Goal: Task Accomplishment & Management: Use online tool/utility

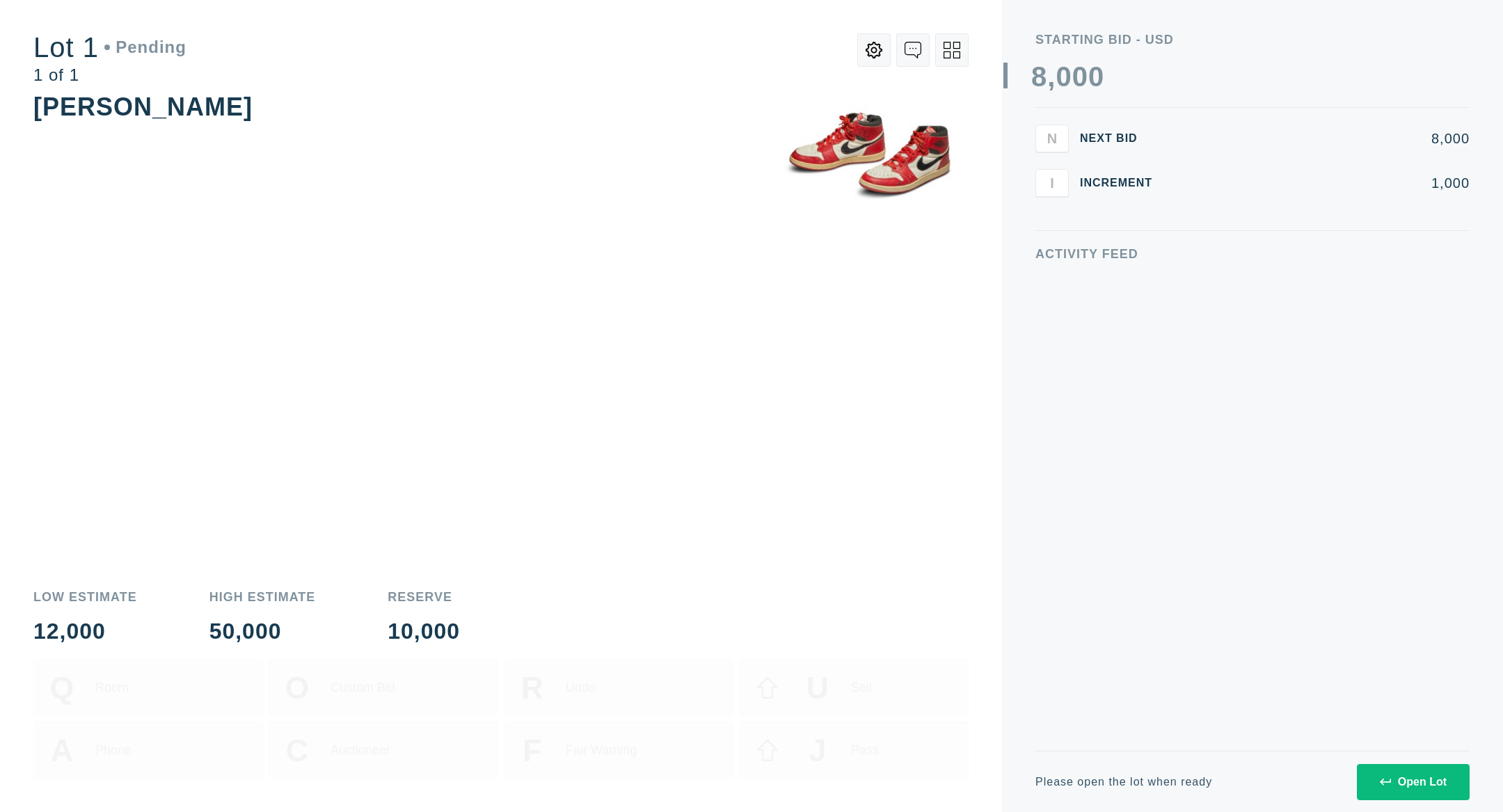
click at [1380, 776] on icon at bounding box center [1384, 781] width 11 height 11
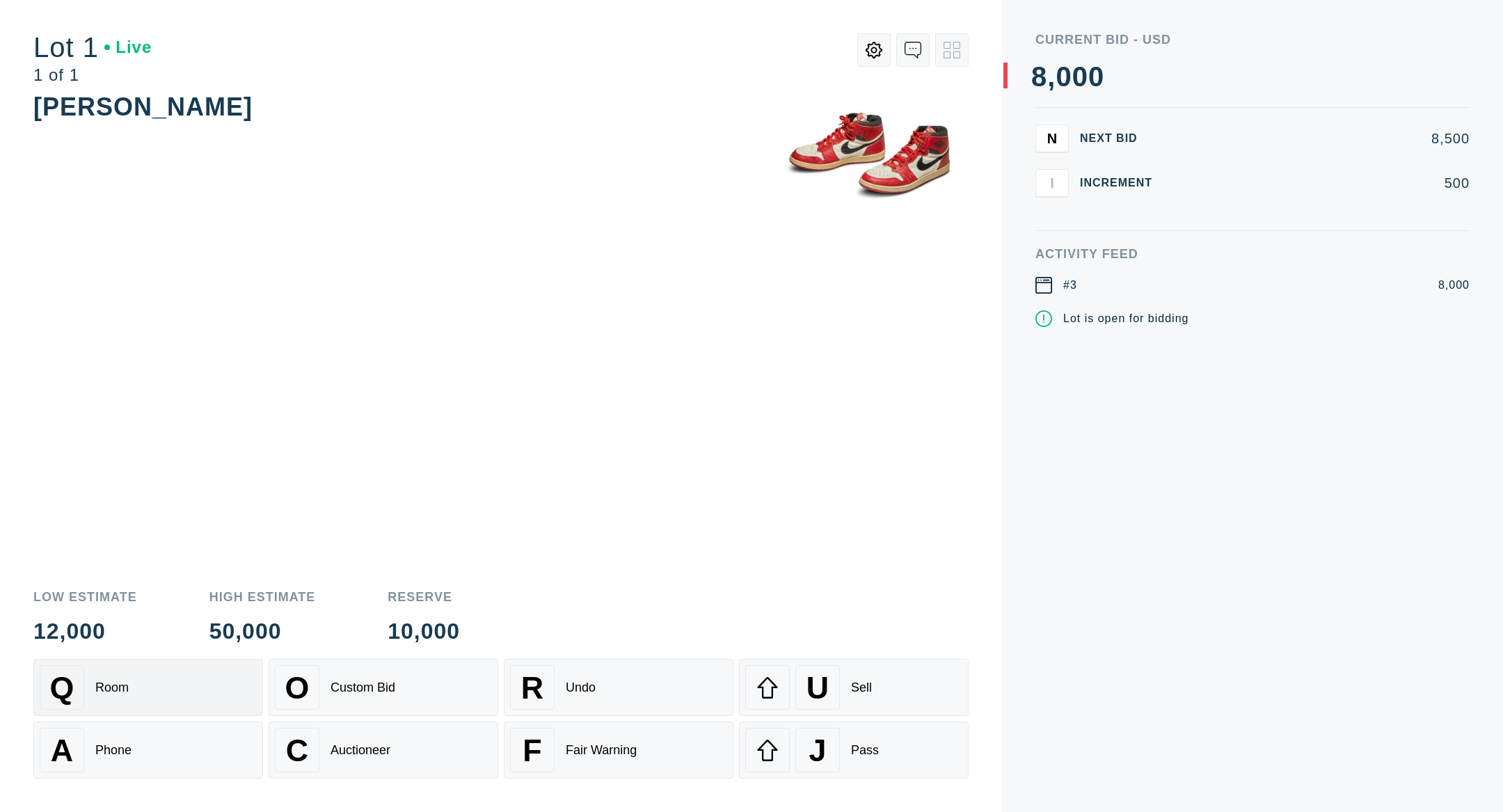
click at [170, 681] on div "Q Room" at bounding box center [147, 686] width 217 height 44
click at [142, 654] on div "Low Estimate 12,000 High Estimate 50,000 Reserve 10,000 Q Room O Custom Bid R U…" at bounding box center [501, 693] width 935 height 238
click at [142, 675] on div "Q Room" at bounding box center [147, 686] width 217 height 44
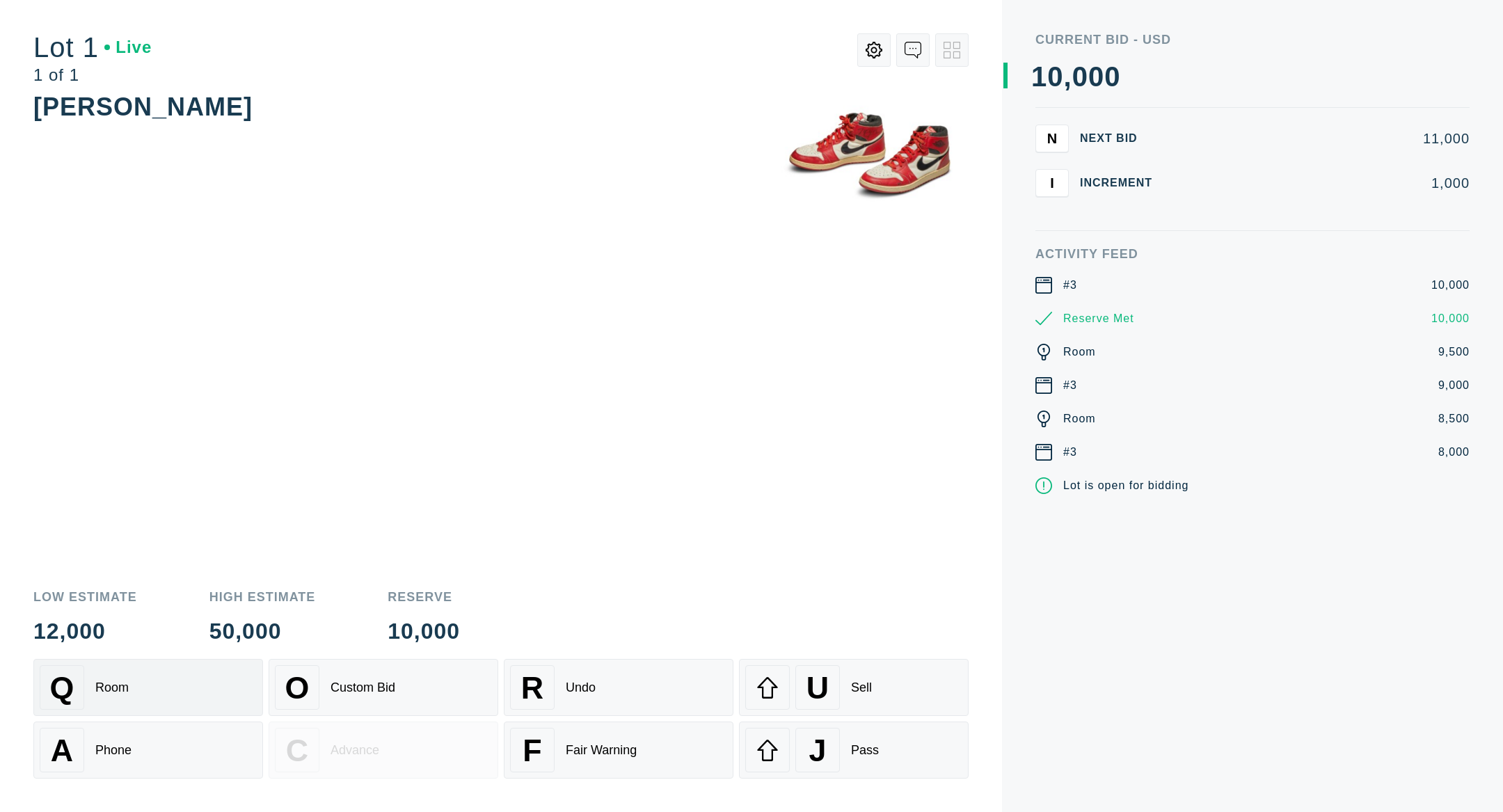
click at [146, 670] on div "Q Room" at bounding box center [147, 686] width 217 height 44
click at [166, 687] on div "Q Room" at bounding box center [147, 686] width 217 height 44
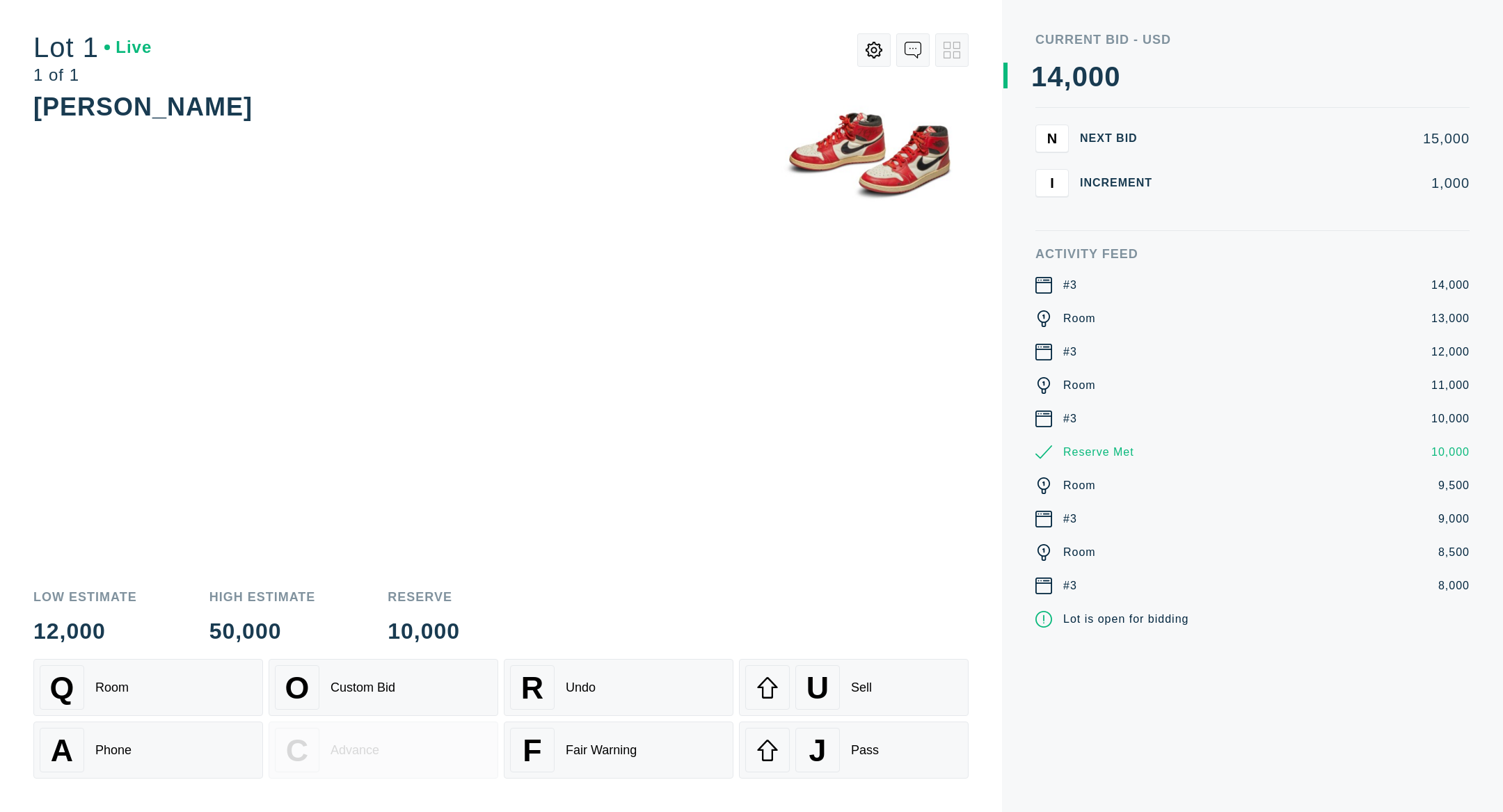
click at [882, 57] on button at bounding box center [873, 50] width 33 height 33
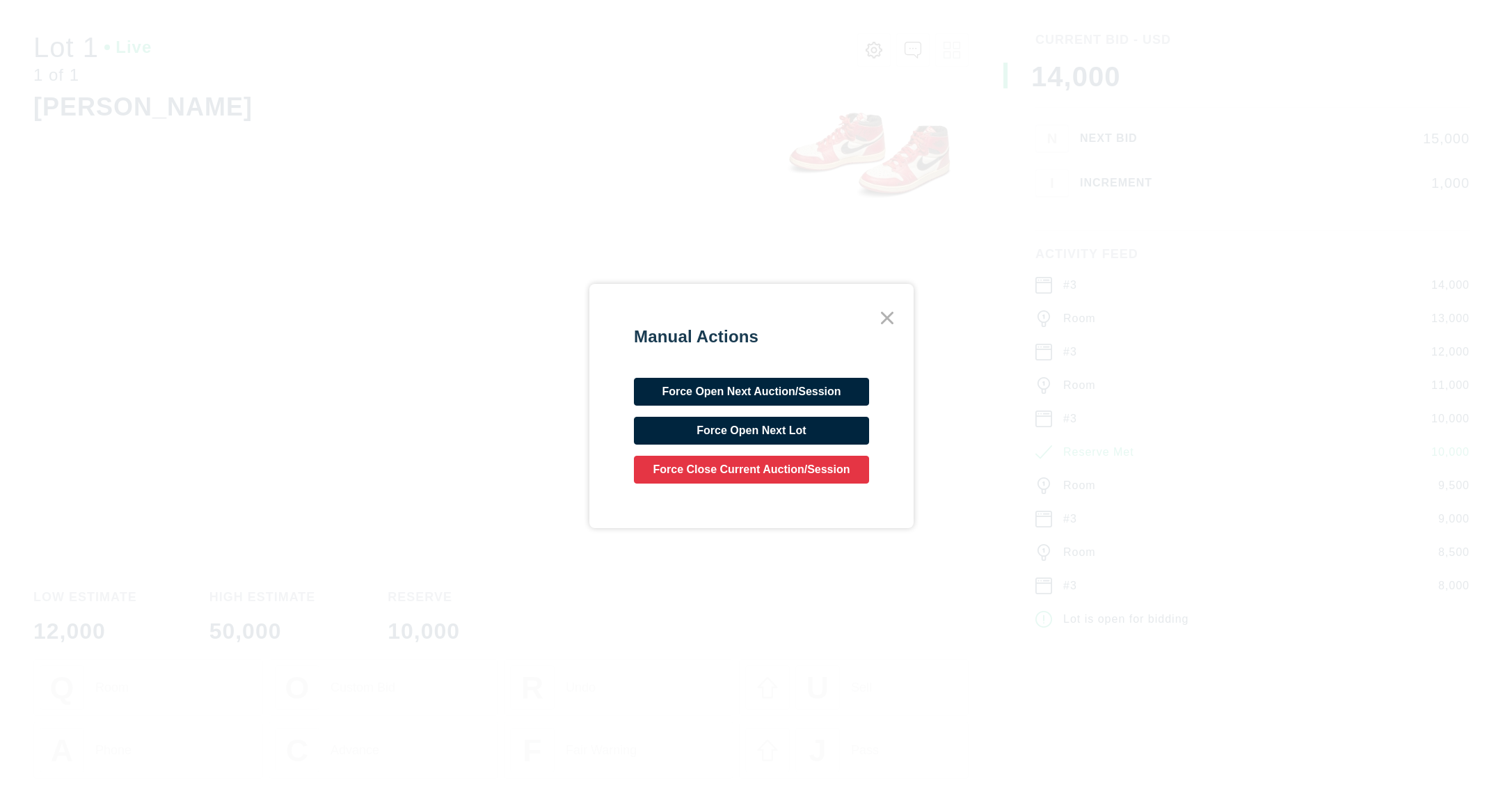
click at [798, 470] on button "Force Close Current Auction/Session" at bounding box center [751, 469] width 236 height 28
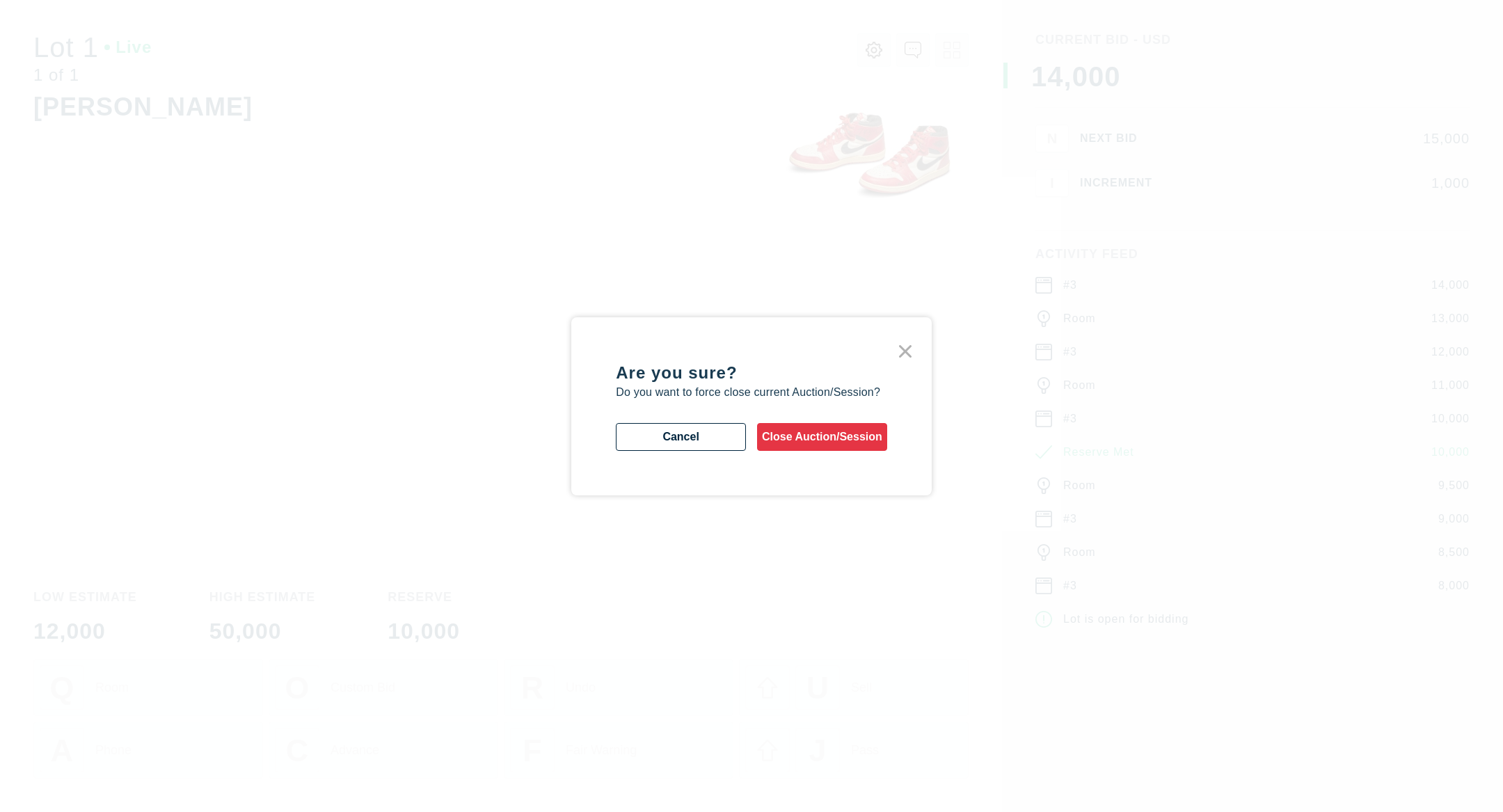
click at [812, 432] on button "Close Auction/Session" at bounding box center [822, 437] width 130 height 28
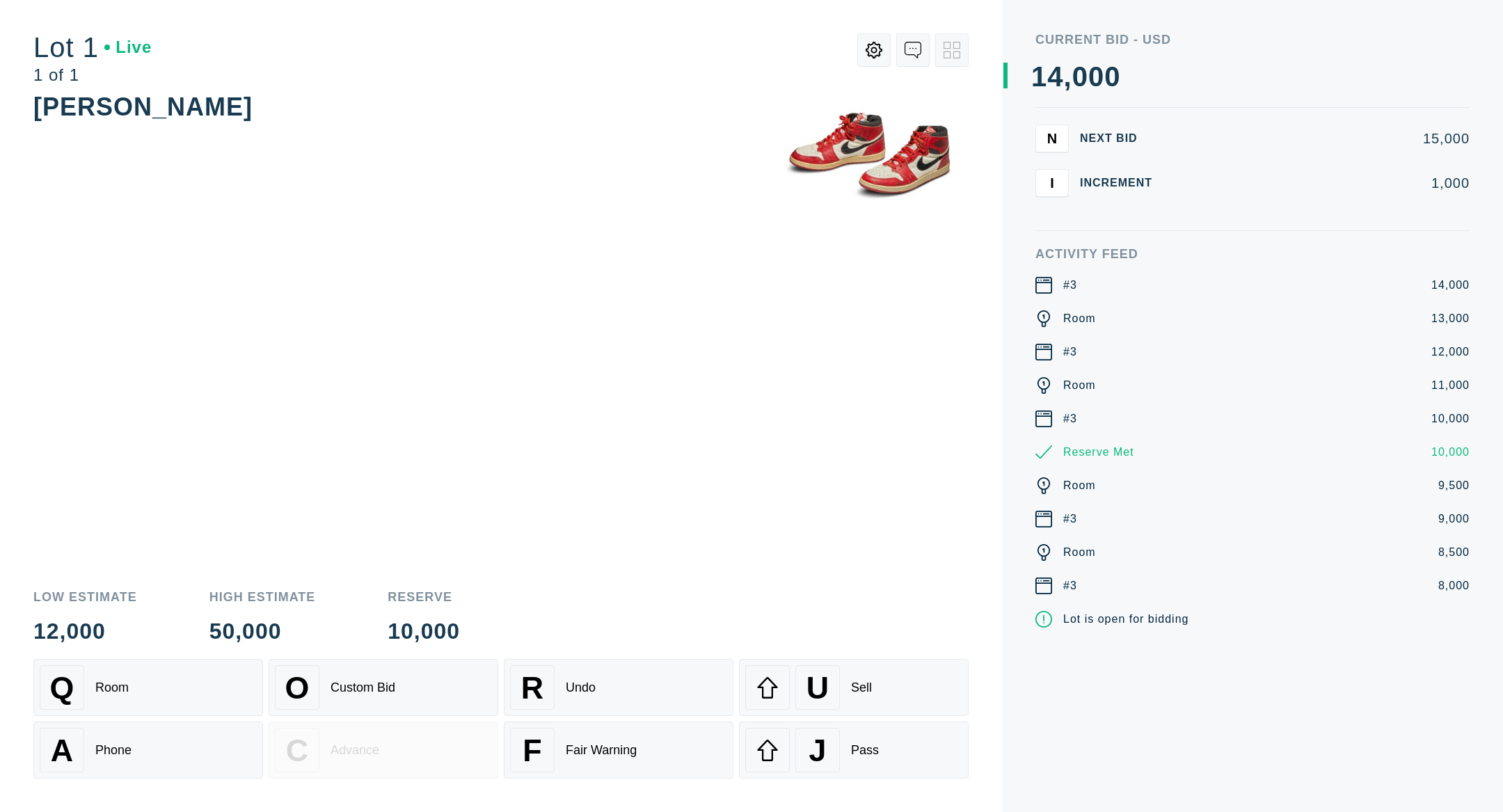
drag, startPoint x: 852, startPoint y: 668, endPoint x: 847, endPoint y: 632, distance: 36.3
click at [847, 632] on div "Low Estimate 12,000 High Estimate 50,000 Reserve 10,000 Q Room O Custom Bid R U…" at bounding box center [501, 693] width 935 height 238
click at [826, 731] on div "J" at bounding box center [817, 749] width 44 height 44
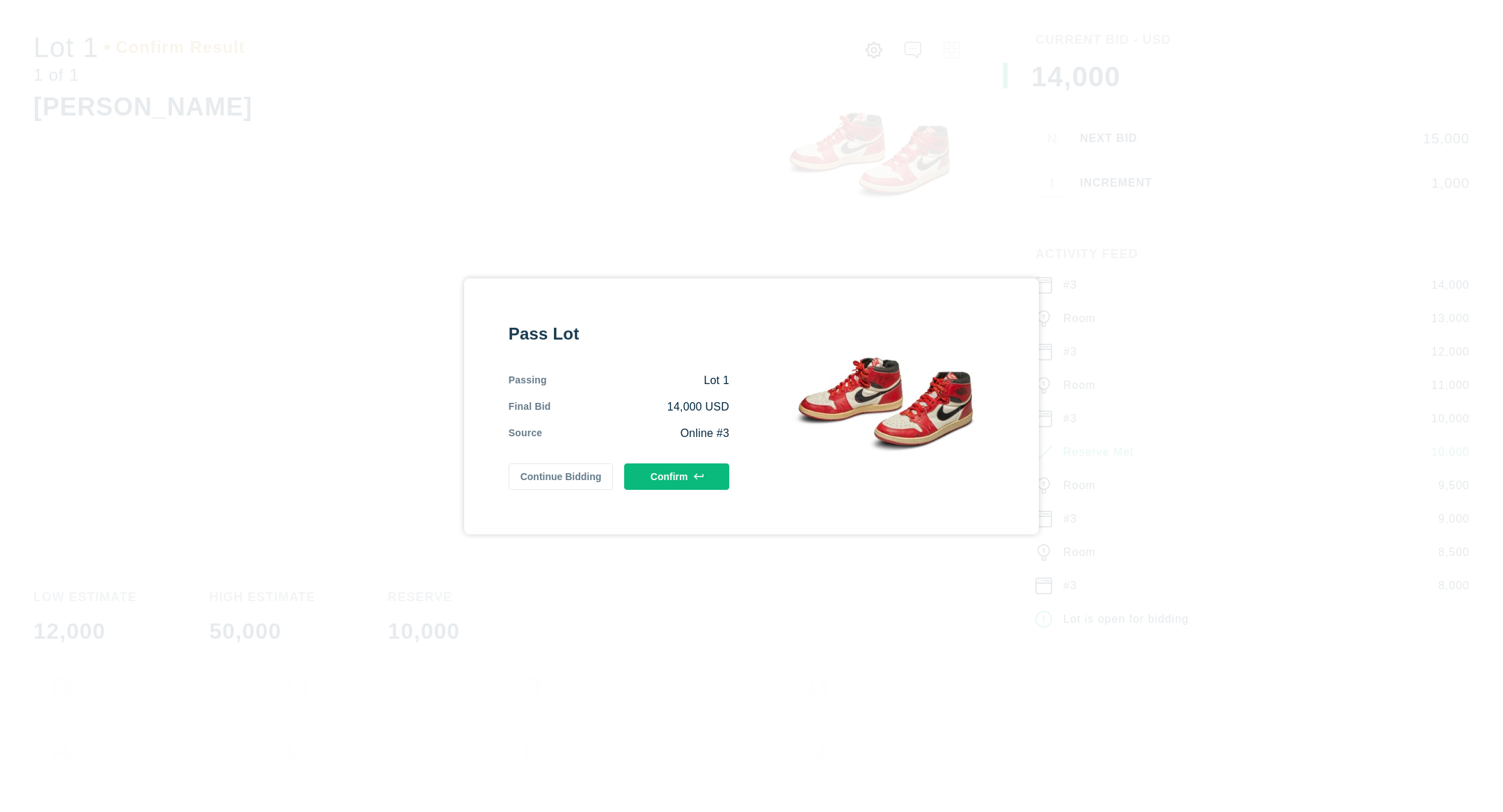
click at [668, 481] on button "Confirm" at bounding box center [676, 476] width 105 height 26
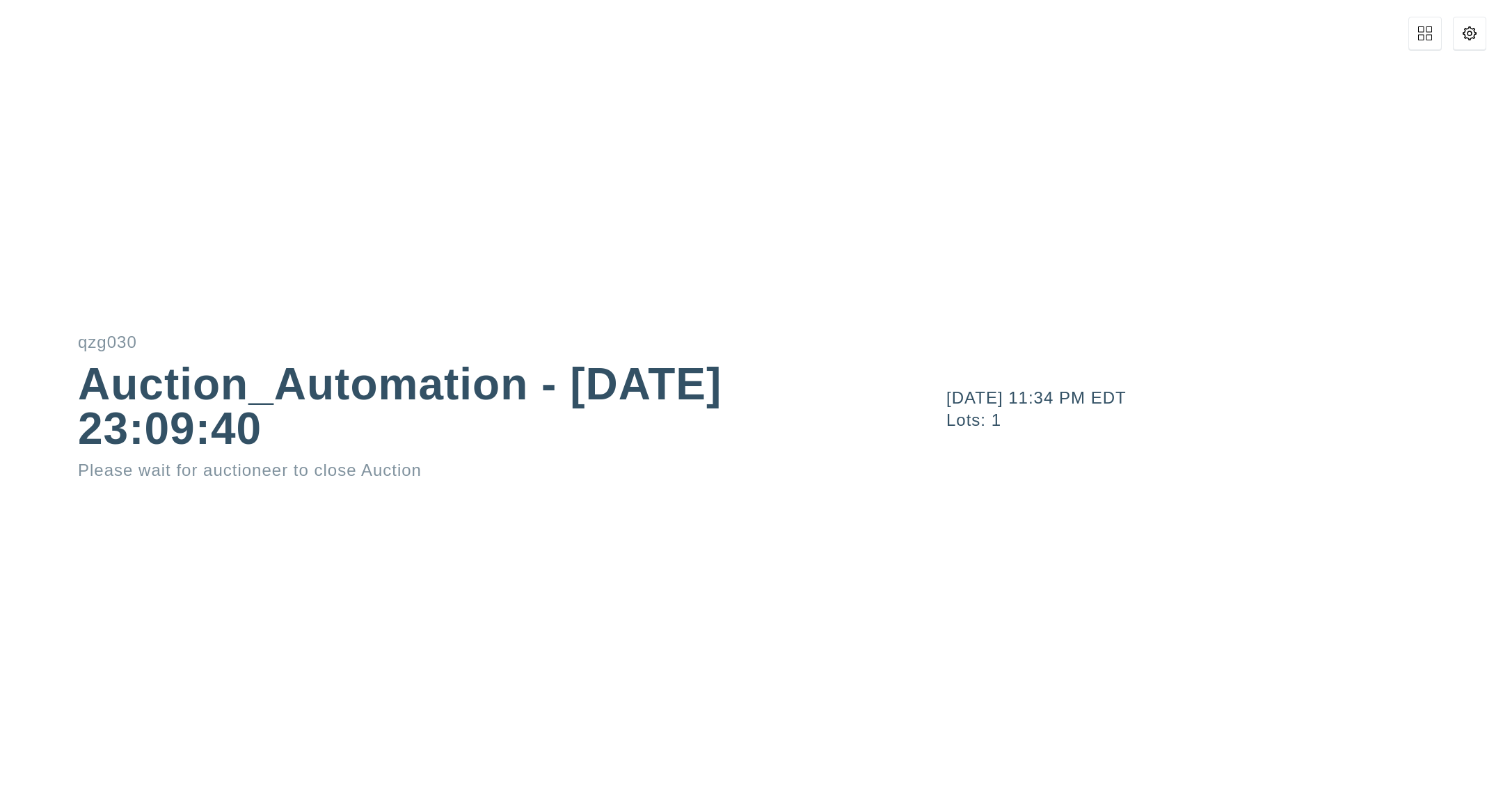
click at [1472, 43] on button at bounding box center [1469, 33] width 33 height 33
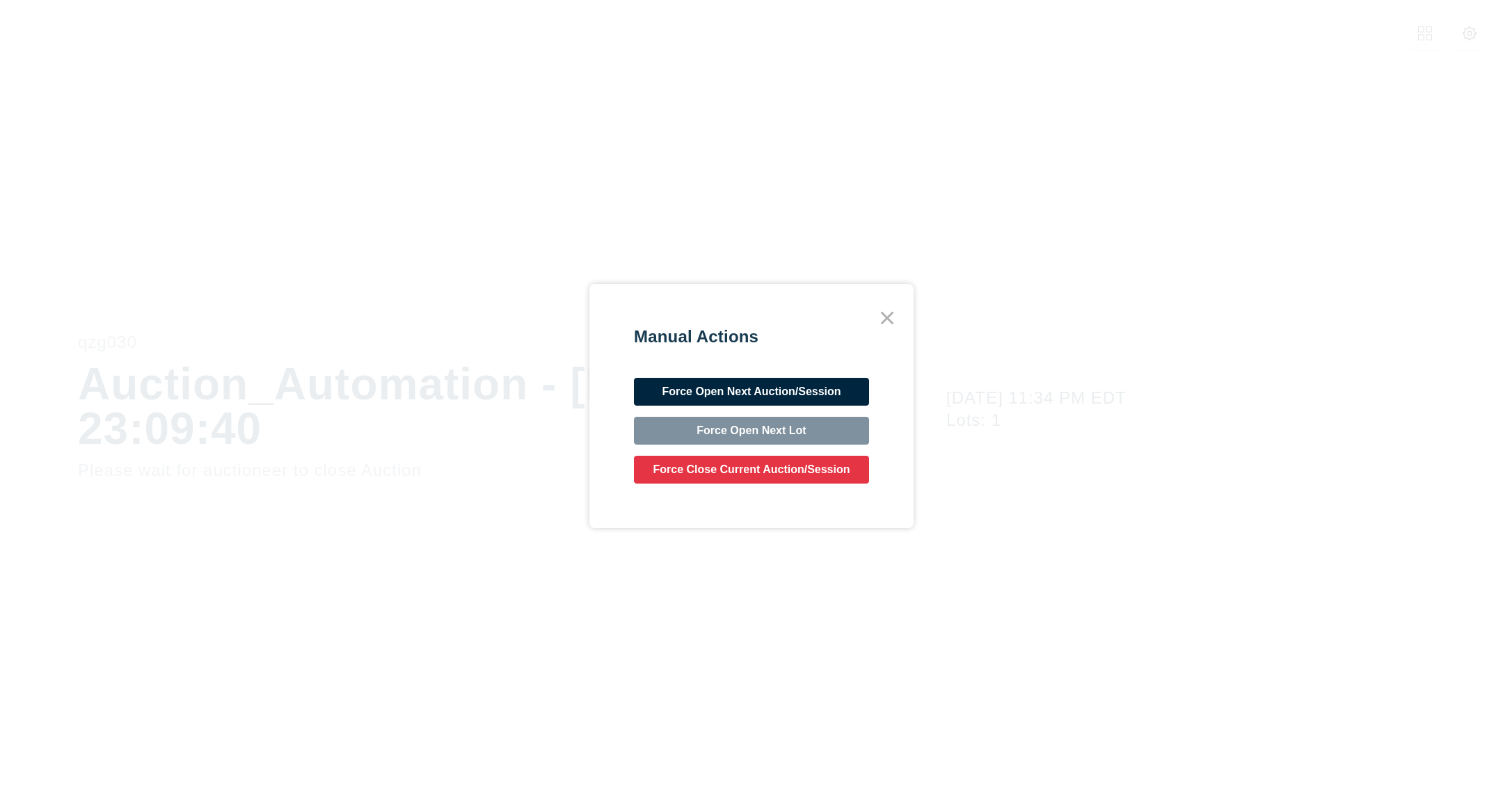
click at [763, 484] on div "Manual Actions Force Open Next Auction/Session Force Open Next Lot Force Close …" at bounding box center [751, 406] width 325 height 245
click at [763, 478] on button "Force Close Current Auction/Session" at bounding box center [751, 469] width 236 height 28
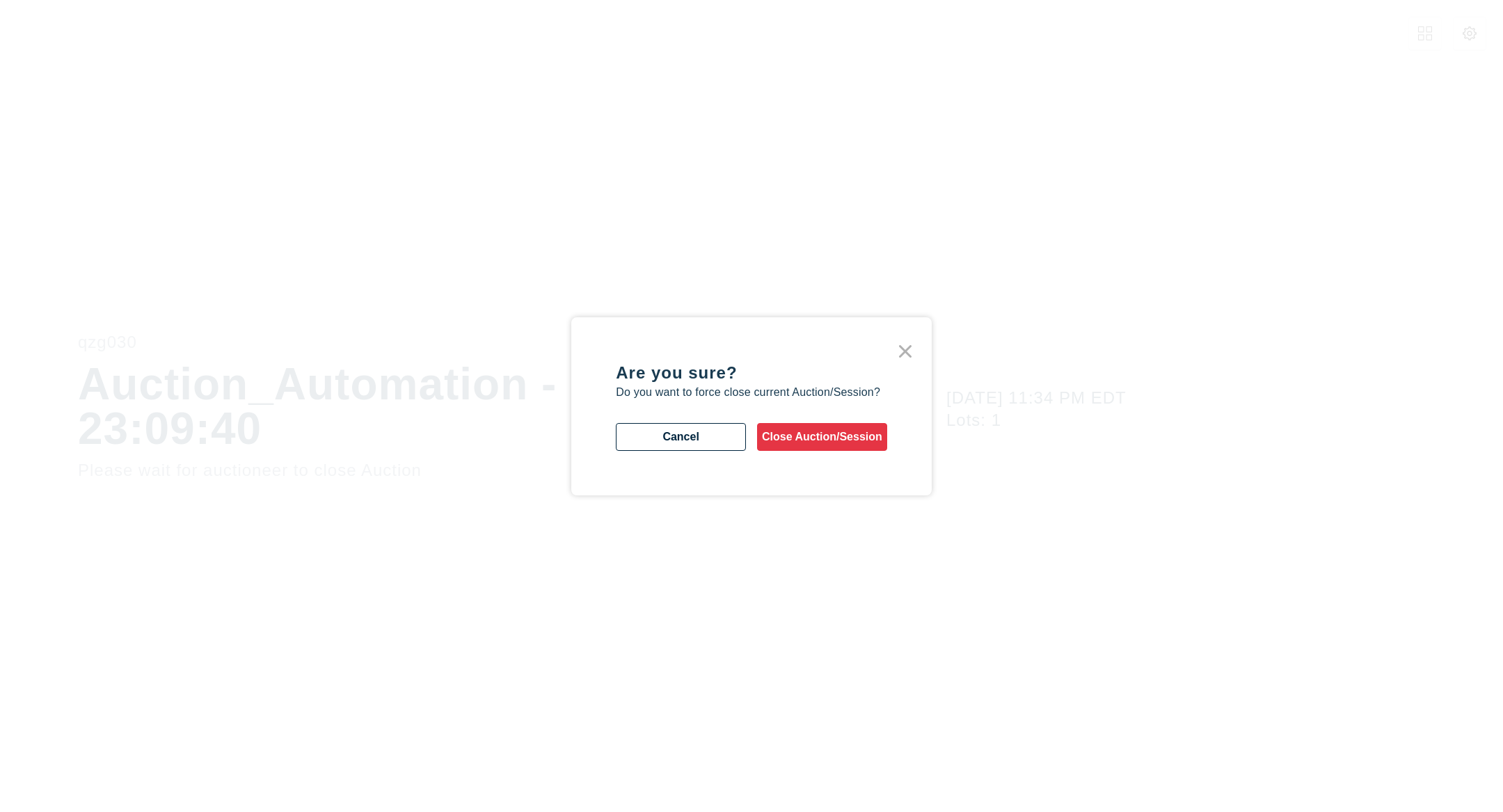
click at [817, 439] on button "Close Auction/Session" at bounding box center [822, 437] width 130 height 28
